Goal: Task Accomplishment & Management: Manage account settings

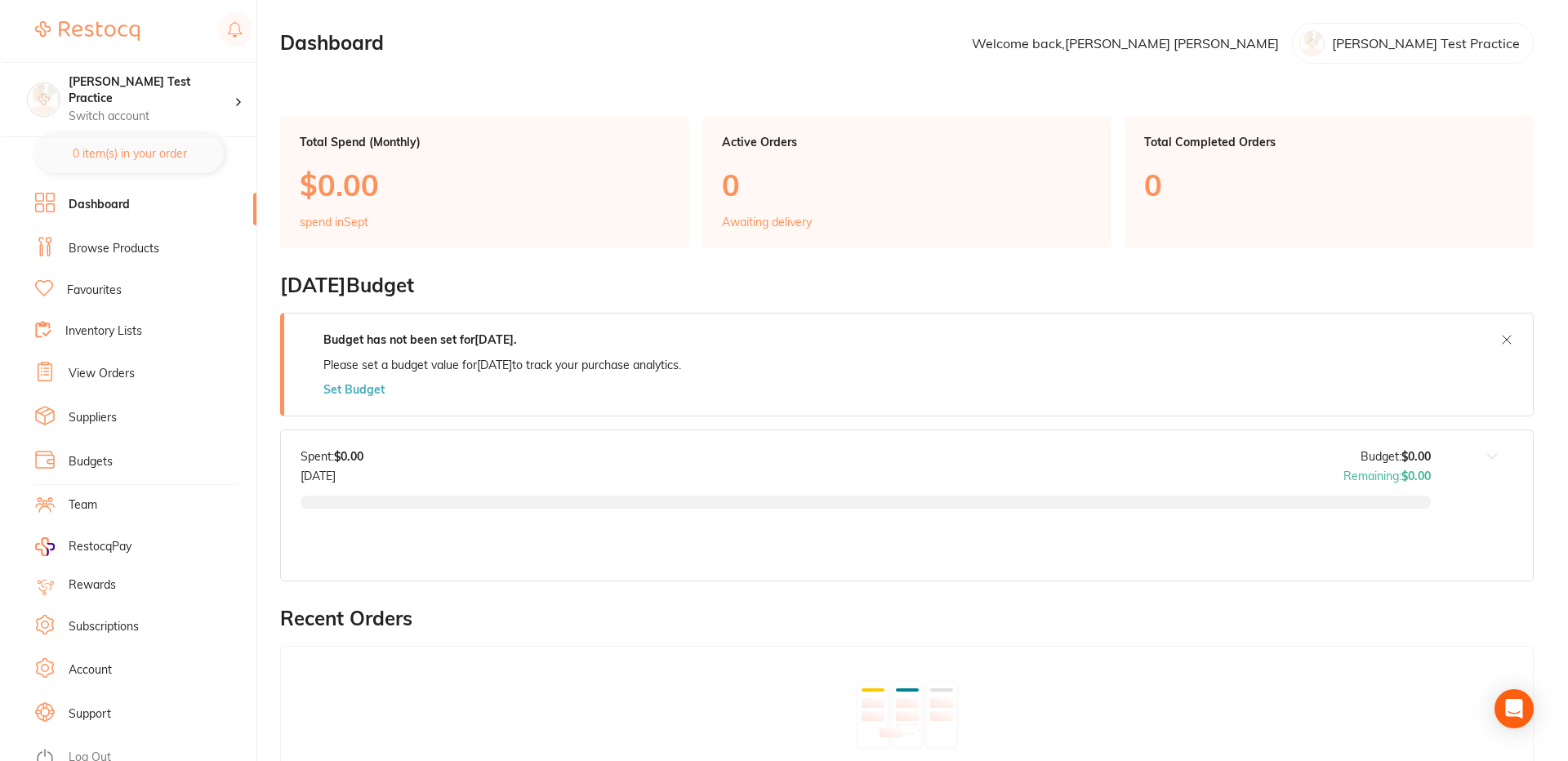
scroll to position [11, 0]
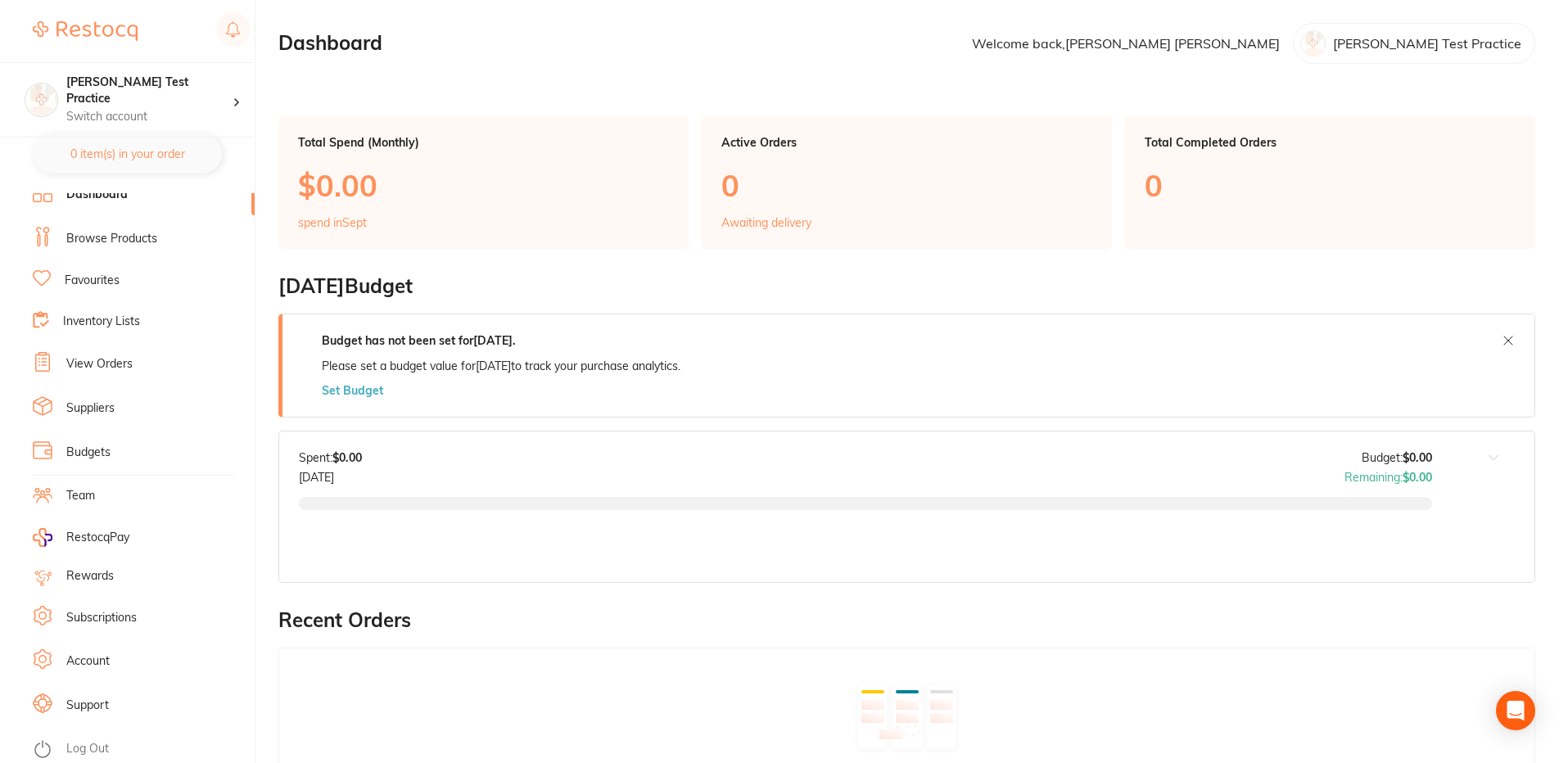
click at [91, 747] on link "Log Out" at bounding box center [87, 749] width 42 height 17
